Goal: Information Seeking & Learning: Learn about a topic

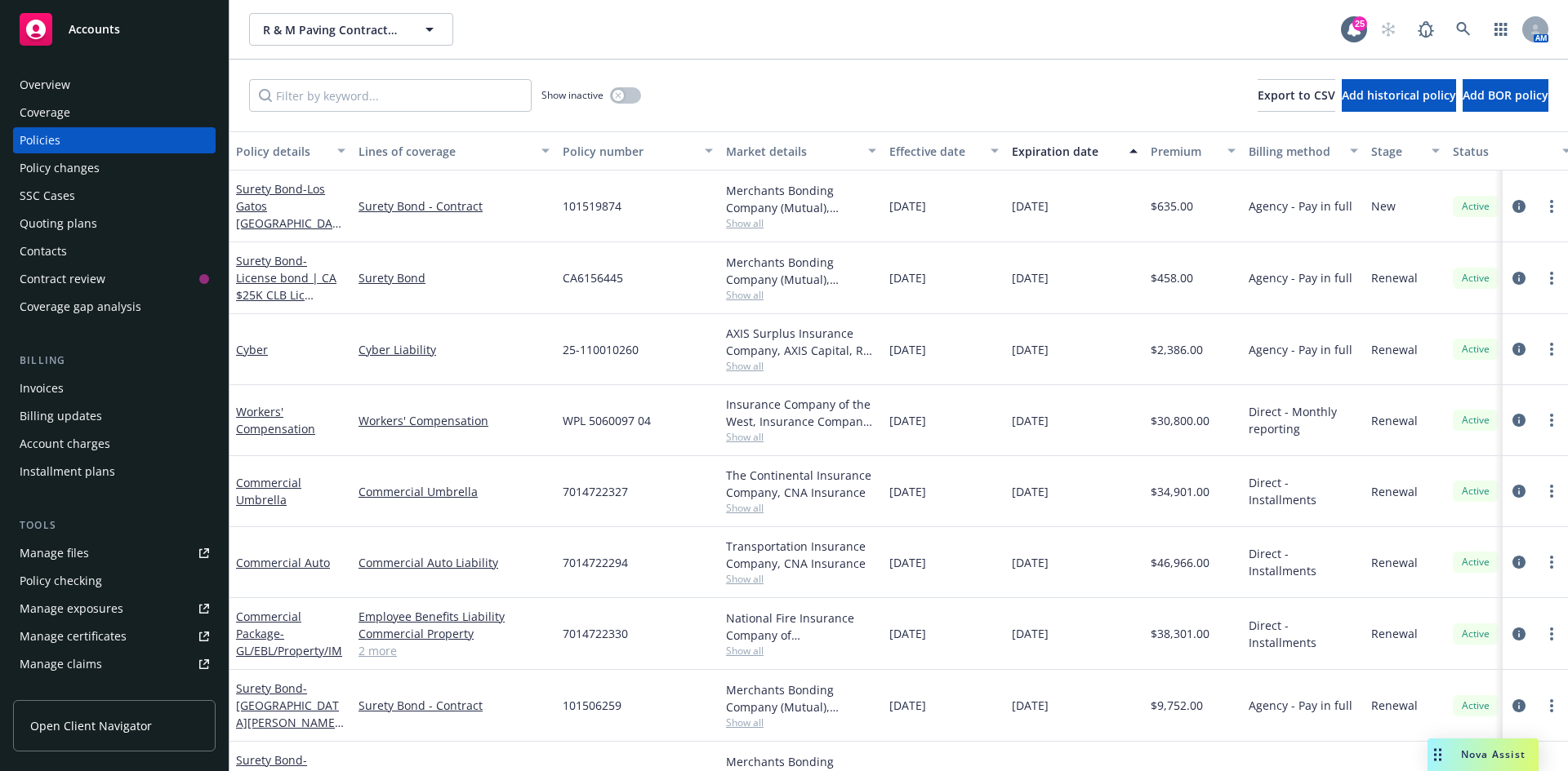
scroll to position [126, 0]
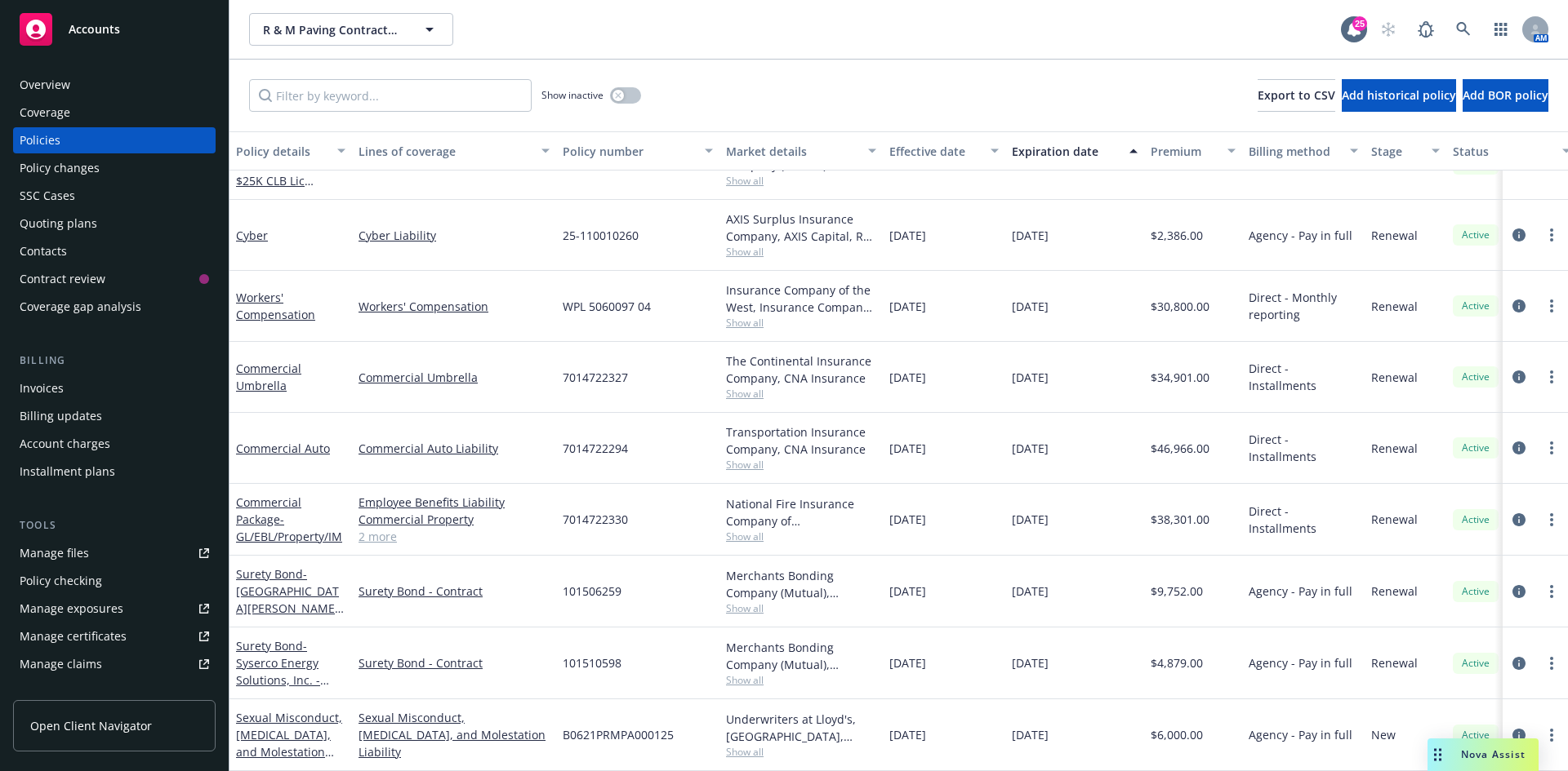
click at [106, 552] on link "Manage files" at bounding box center [114, 554] width 203 height 26
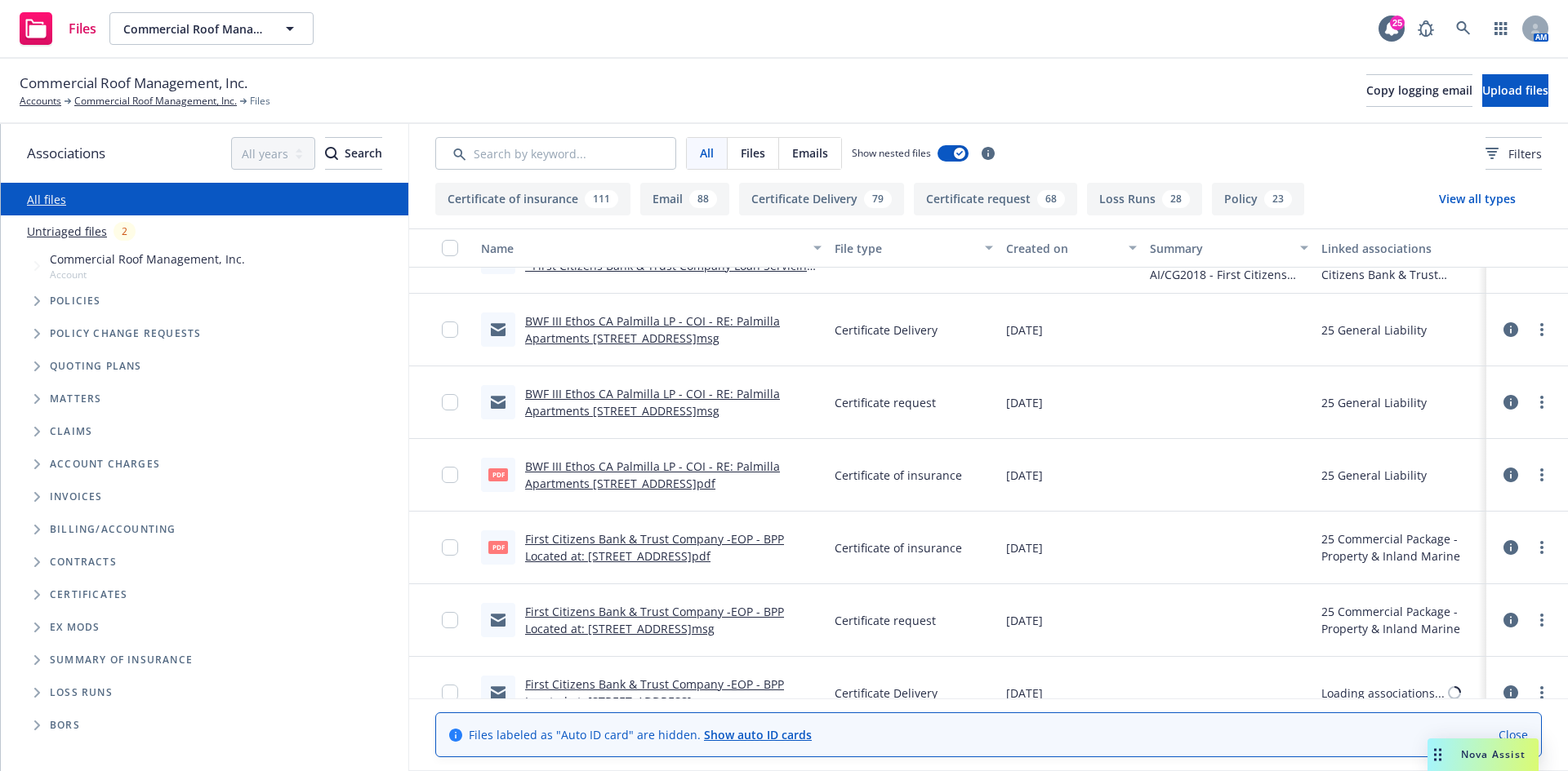
scroll to position [326, 0]
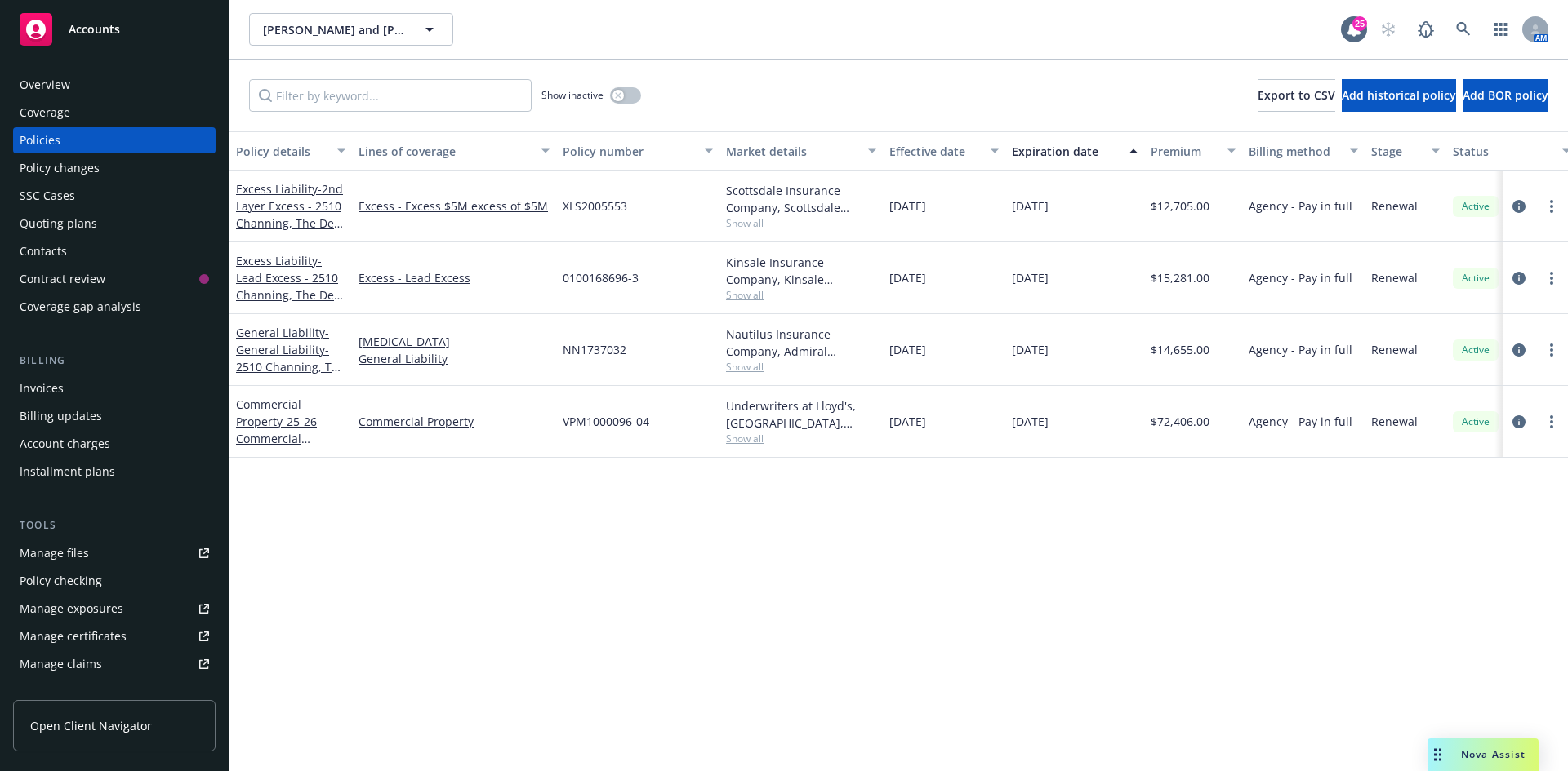
click at [102, 47] on link "Accounts" at bounding box center [114, 29] width 203 height 45
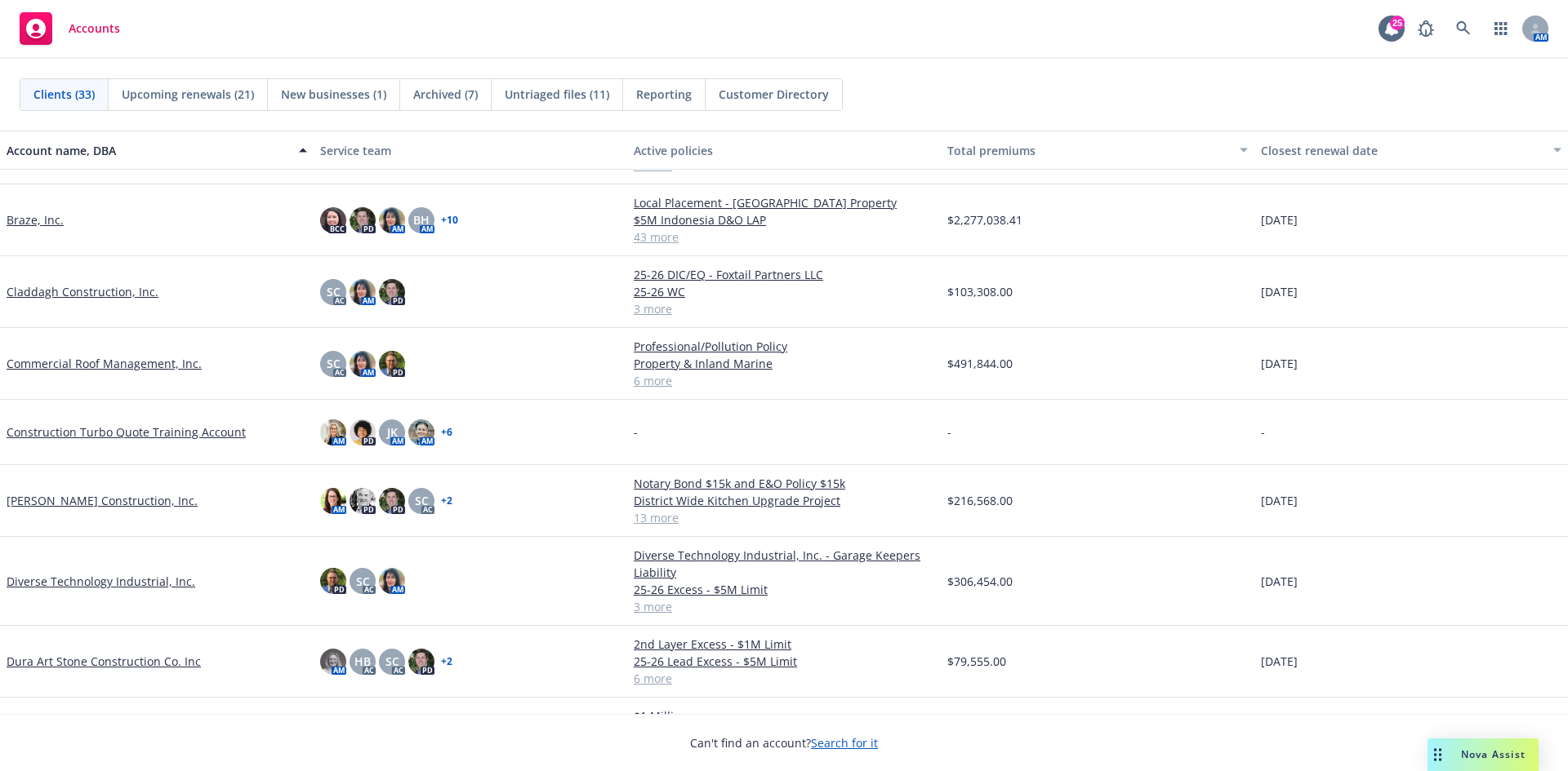
scroll to position [245, 0]
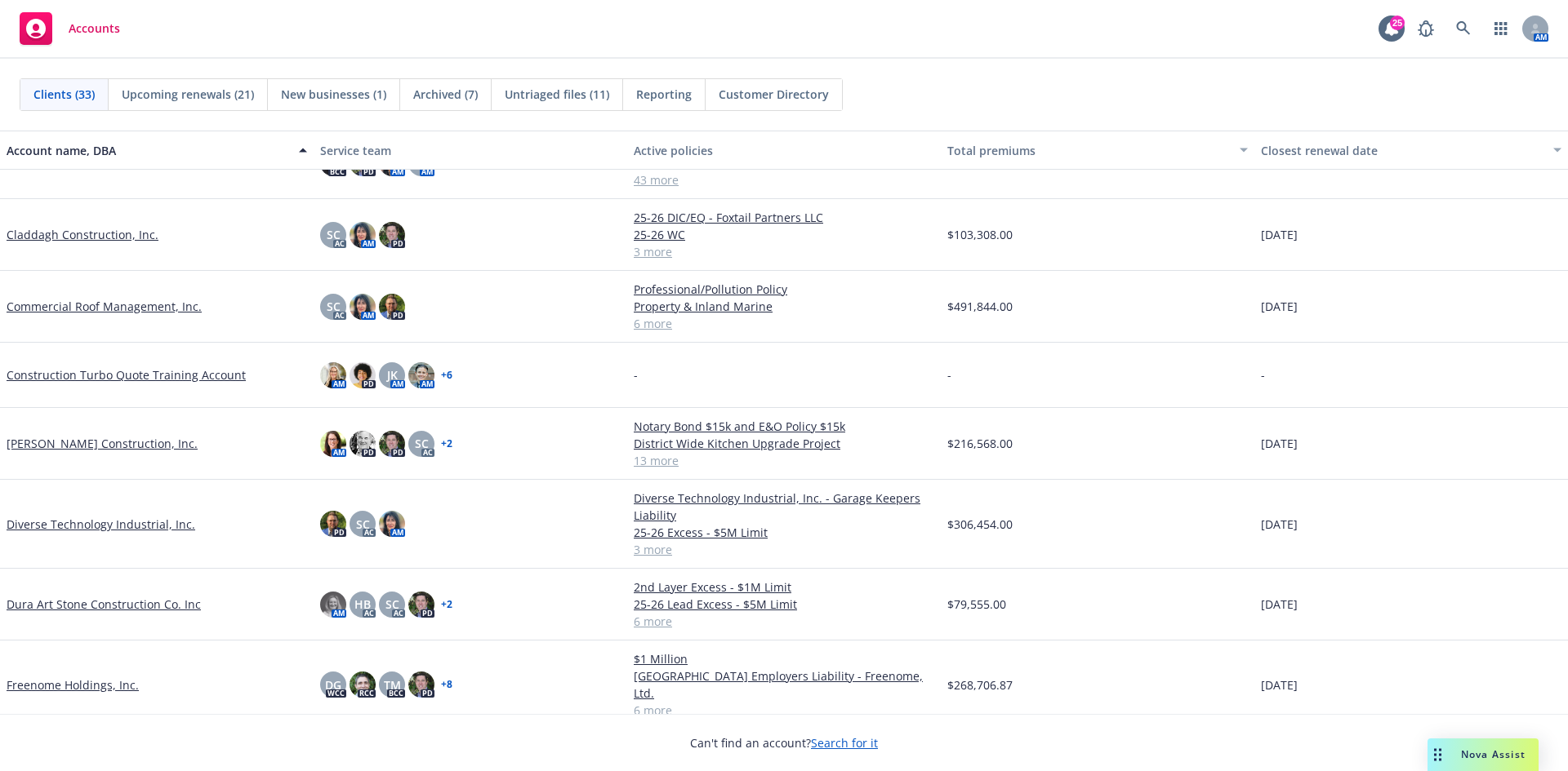
click at [102, 524] on link "Diverse Technology Industrial, Inc." at bounding box center [101, 524] width 188 height 17
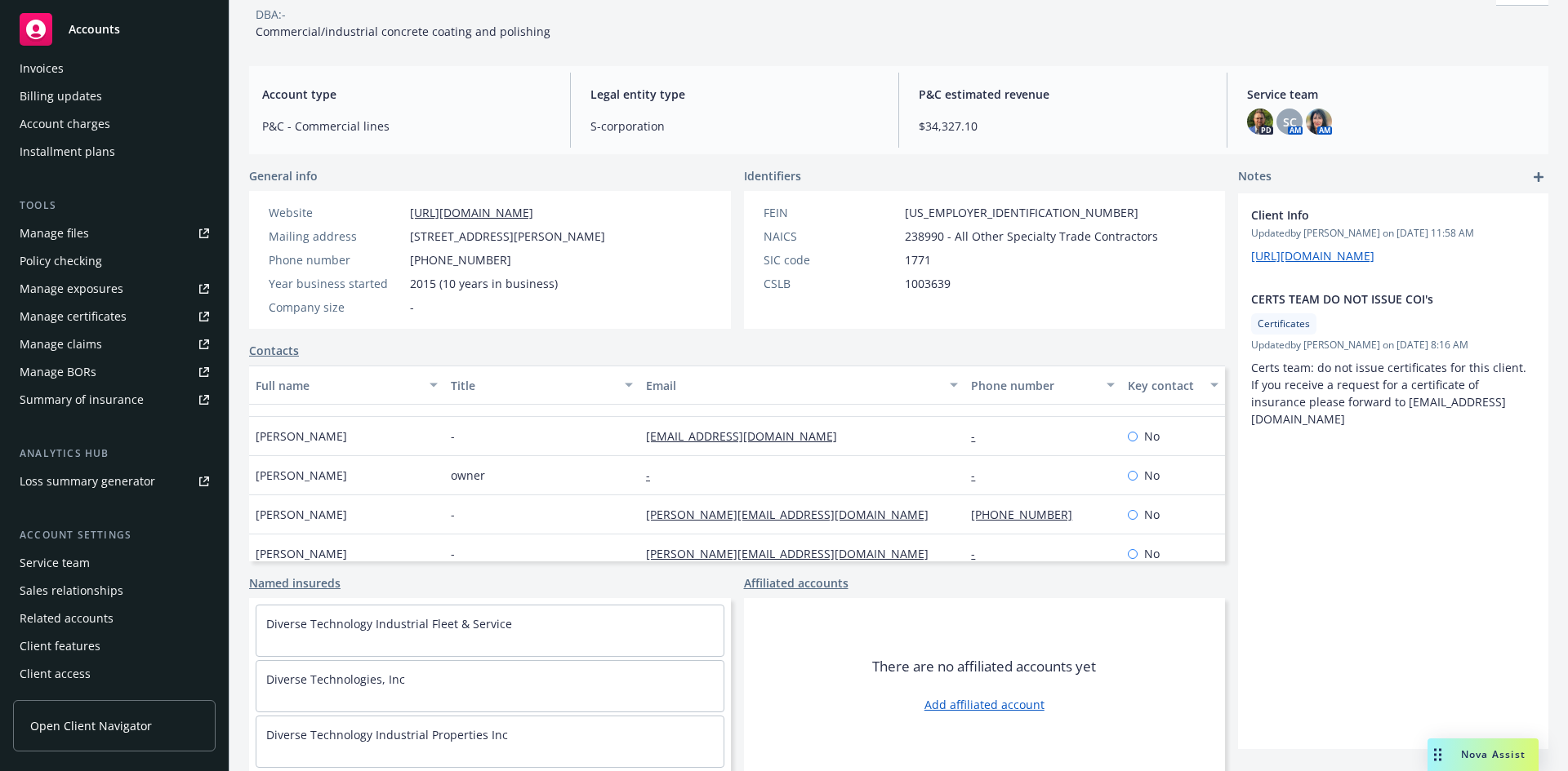
scroll to position [39, 0]
